Goal: Task Accomplishment & Management: Manage account settings

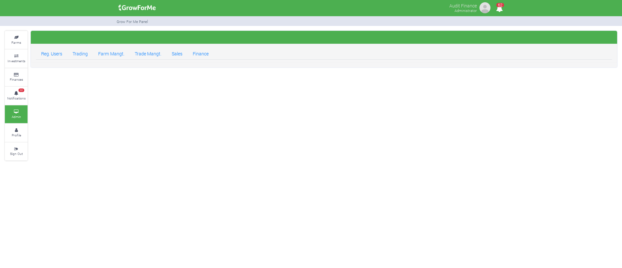
click at [182, 56] on link "Sales" at bounding box center [177, 53] width 21 height 13
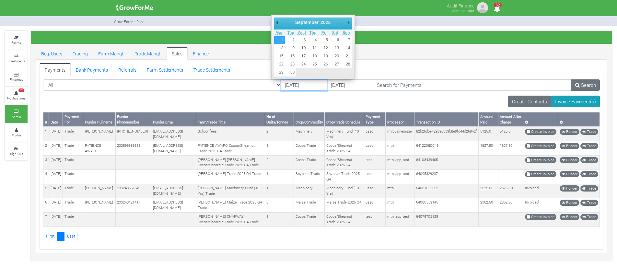
click at [285, 84] on input "01/09/2025" at bounding box center [304, 85] width 46 height 12
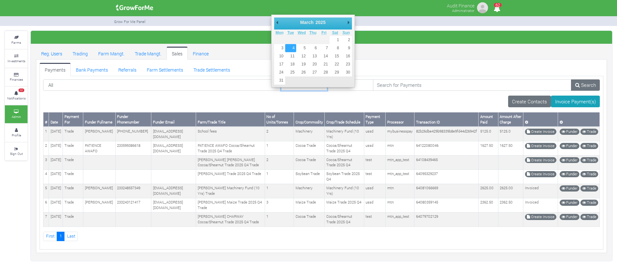
type input "[DATE]"
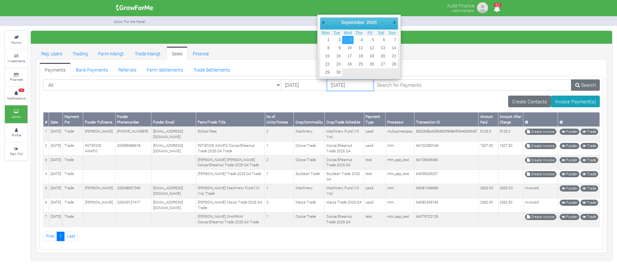
click at [327, 88] on input "03/09/2025" at bounding box center [350, 85] width 46 height 12
type input "[DATE]"
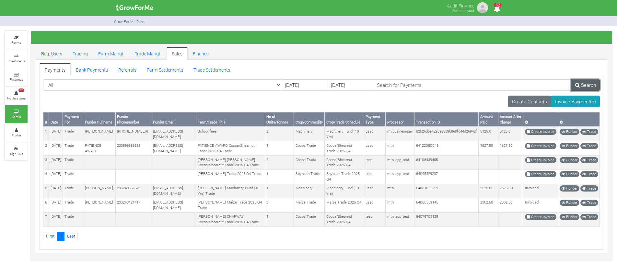
click at [596, 81] on link "Search" at bounding box center [585, 85] width 29 height 12
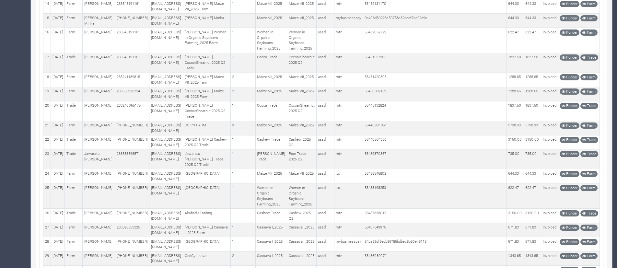
scroll to position [321, 0]
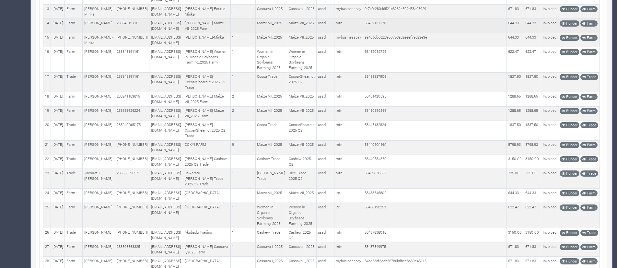
click at [323, 33] on td "ussd" at bounding box center [325, 26] width 18 height 14
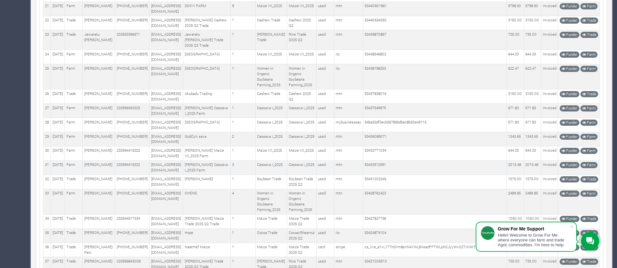
scroll to position [0, 0]
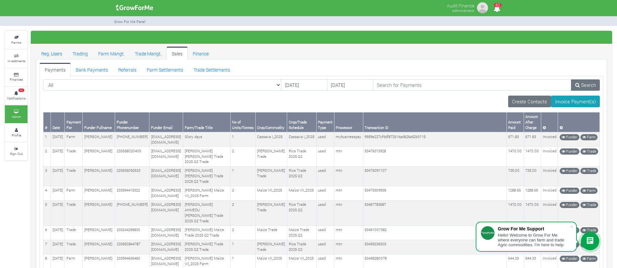
click at [293, 92] on div "All All" at bounding box center [321, 87] width 566 height 17
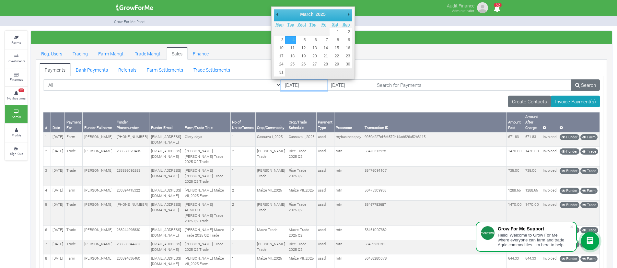
click at [301, 84] on input "[DATE]" at bounding box center [304, 85] width 46 height 12
type input "[DATE]"
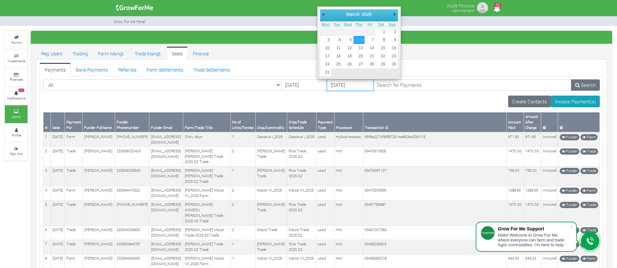
click at [329, 84] on input "[DATE]" at bounding box center [350, 85] width 46 height 12
type input "[DATE]"
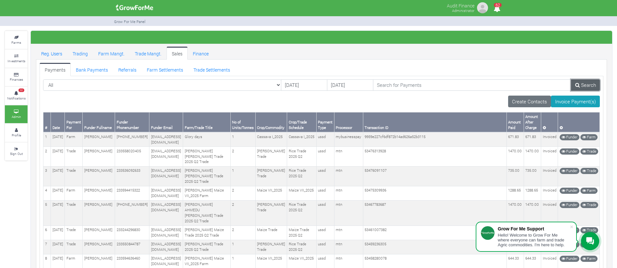
click at [577, 83] on icon at bounding box center [577, 85] width 5 height 5
click at [582, 85] on link "Search" at bounding box center [586, 85] width 28 height 12
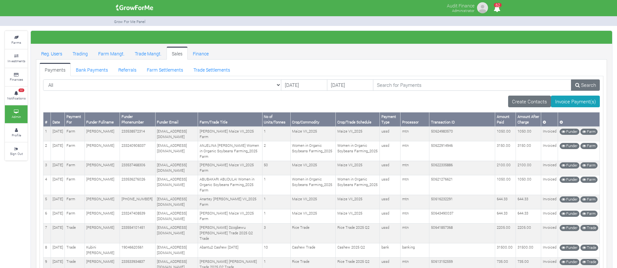
click at [385, 48] on ul "Reg. Users Trading Farm Mangt. Trade Mangt. Sales Finance" at bounding box center [321, 53] width 571 height 13
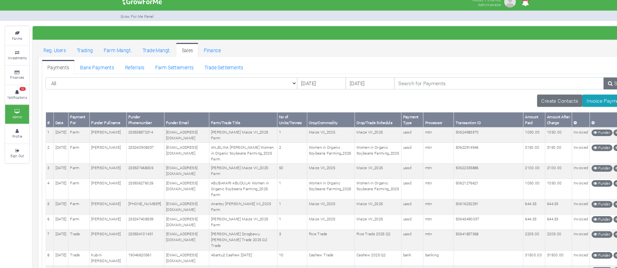
drag, startPoint x: 245, startPoint y: 139, endPoint x: 203, endPoint y: 125, distance: 44.7
click at [217, 134] on td "MOHAMMED ADAMU Maize VII_2025 Farm" at bounding box center [230, 134] width 64 height 14
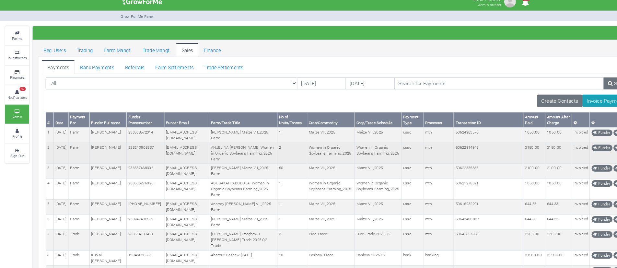
click at [309, 161] on td "Women in Organic Soybeans Farming_2025" at bounding box center [312, 151] width 45 height 20
click at [225, 157] on td "ANJELINA MARIAMA MOHAMMED Women in Organic Soybeans Farming_2025 Farm" at bounding box center [230, 151] width 64 height 20
click at [301, 151] on td "Women in Organic Soybeans Farming_2025" at bounding box center [312, 151] width 45 height 20
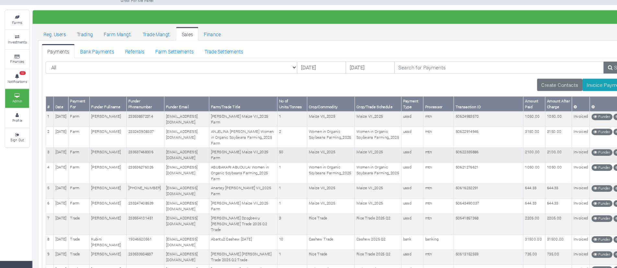
scroll to position [75, 0]
